Goal: Information Seeking & Learning: Learn about a topic

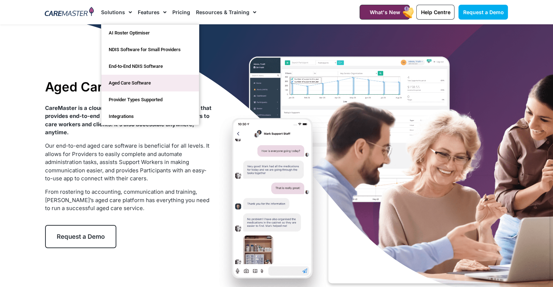
click at [136, 83] on link "Aged Care Software" at bounding box center [149, 83] width 97 height 17
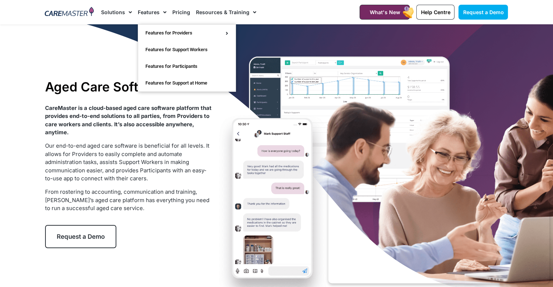
click at [153, 11] on link "Features" at bounding box center [152, 12] width 29 height 24
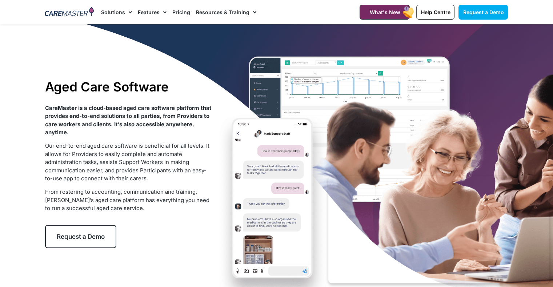
click at [153, 11] on link "Features" at bounding box center [152, 12] width 29 height 24
click at [178, 11] on link "Pricing" at bounding box center [181, 12] width 18 height 24
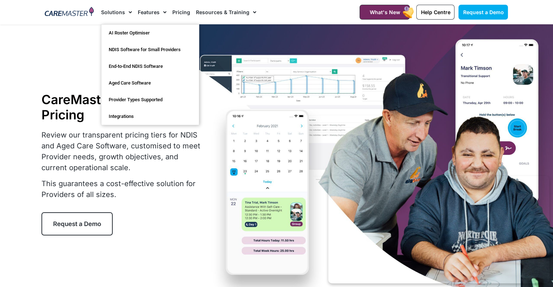
click at [112, 11] on link "Solutions" at bounding box center [116, 12] width 31 height 24
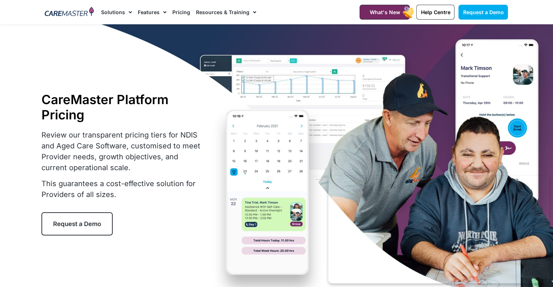
click at [112, 11] on link "Solutions" at bounding box center [116, 12] width 31 height 24
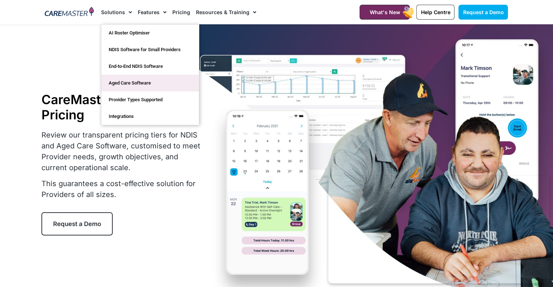
click at [125, 81] on link "Aged Care Software" at bounding box center [149, 83] width 97 height 17
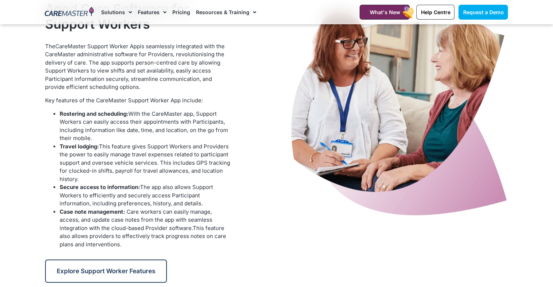
scroll to position [618, 0]
